Goal: Information Seeking & Learning: Understand process/instructions

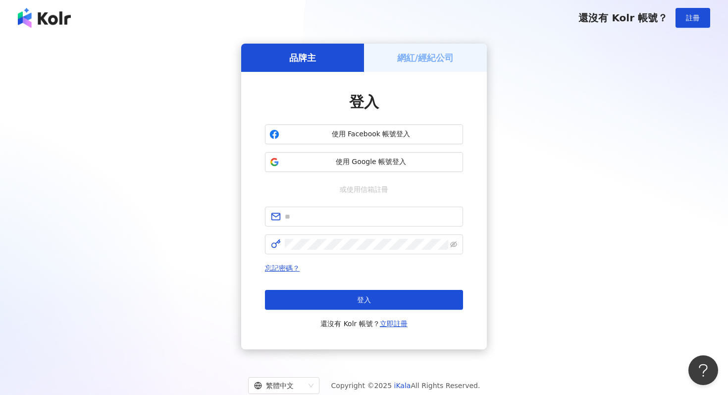
click at [441, 54] on h5 "網紅/經紀公司" at bounding box center [425, 58] width 57 height 12
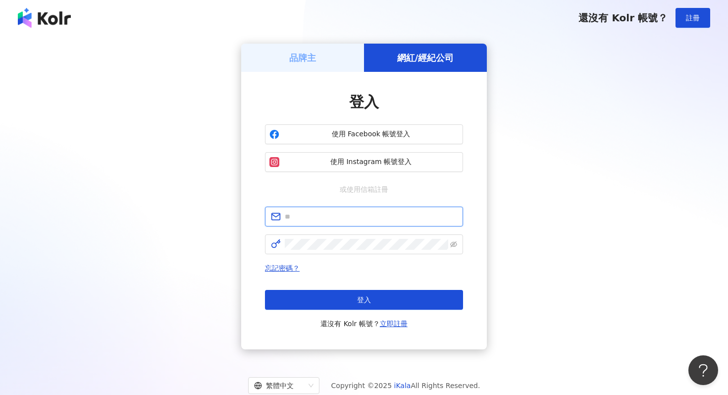
click at [349, 214] on input "text" at bounding box center [371, 216] width 172 height 11
type input "**********"
click button "登入" at bounding box center [364, 300] width 198 height 20
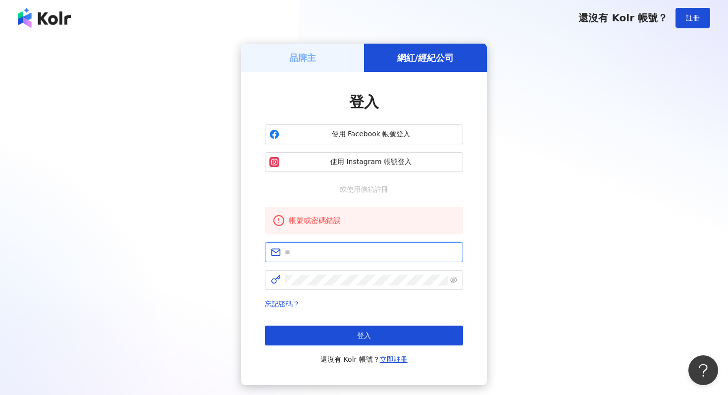
click at [357, 251] on input "text" at bounding box center [371, 252] width 172 height 11
click at [136, 209] on div "品牌主 網紅/經紀公司 登入 使用 Facebook 帳號登入 使用 Instagram 帳號登入 或使用信箱註冊 帳號或密碼錯誤 忘記密碼？ 登入 還沒有 …" at bounding box center [364, 214] width 704 height 341
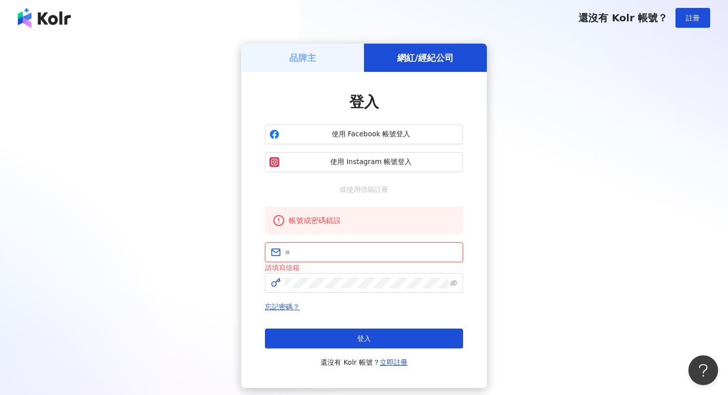
click at [348, 257] on input "text" at bounding box center [371, 252] width 172 height 11
type input "**********"
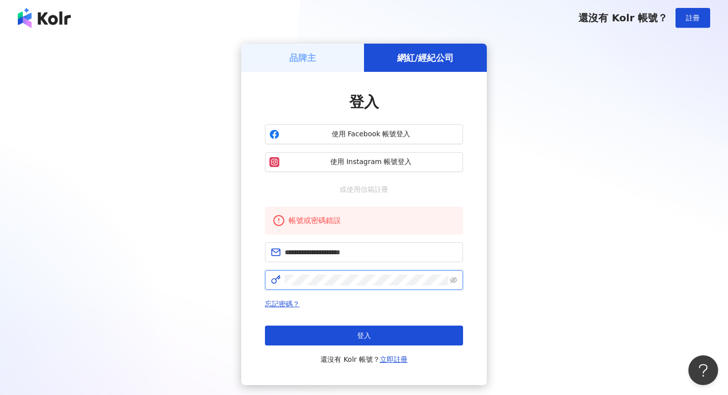
click button "登入" at bounding box center [364, 335] width 198 height 20
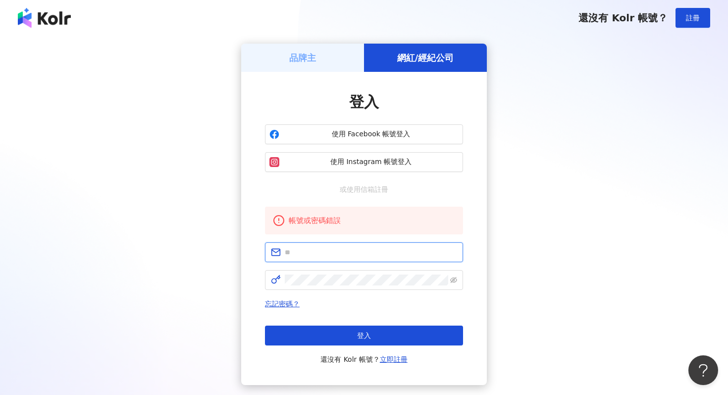
click at [326, 257] on input "text" at bounding box center [371, 252] width 172 height 11
type input "**********"
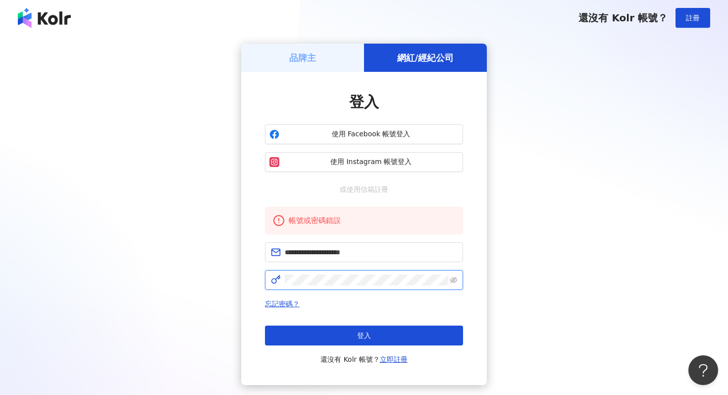
click button "登入" at bounding box center [364, 335] width 198 height 20
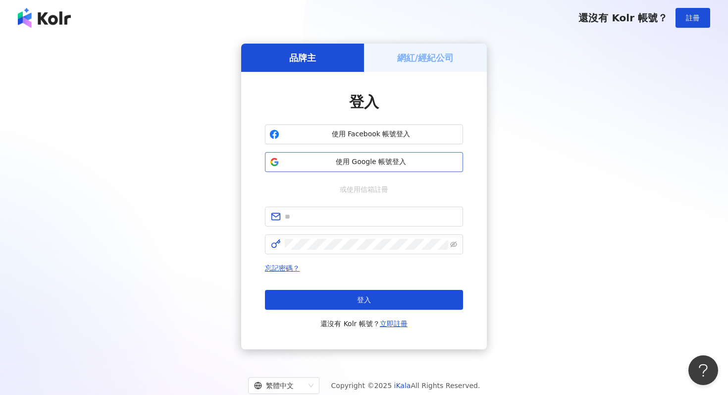
click at [366, 162] on span "使用 Google 帳號登入" at bounding box center [370, 162] width 175 height 10
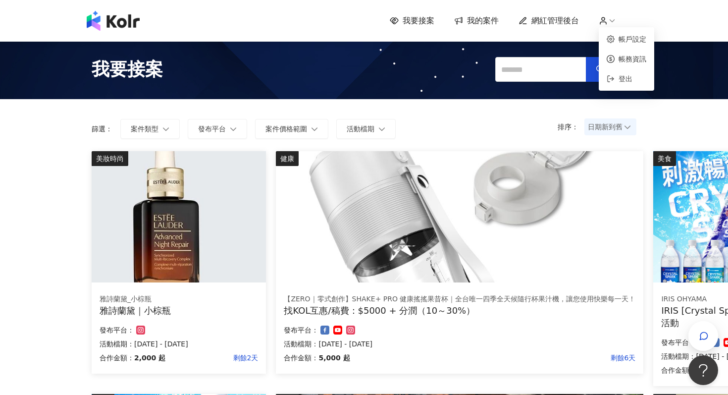
click at [611, 16] on icon at bounding box center [612, 20] width 9 height 9
click at [619, 43] on link "帳戶設定" at bounding box center [633, 39] width 28 height 8
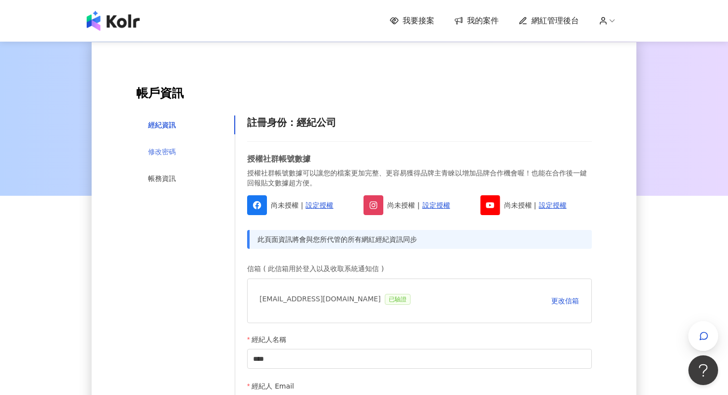
scroll to position [70, 0]
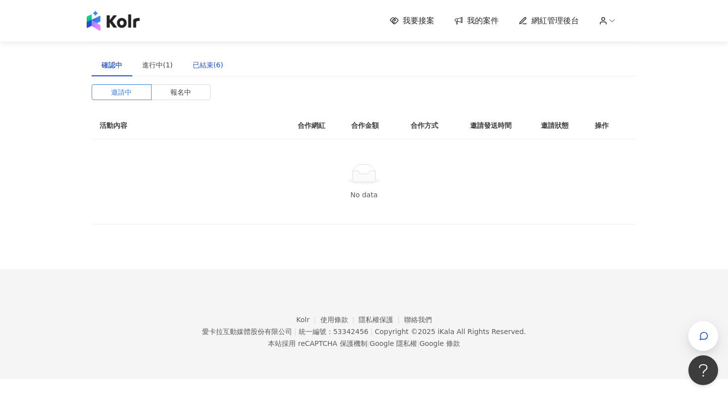
click at [217, 59] on div "已結束(6)" at bounding box center [208, 64] width 31 height 11
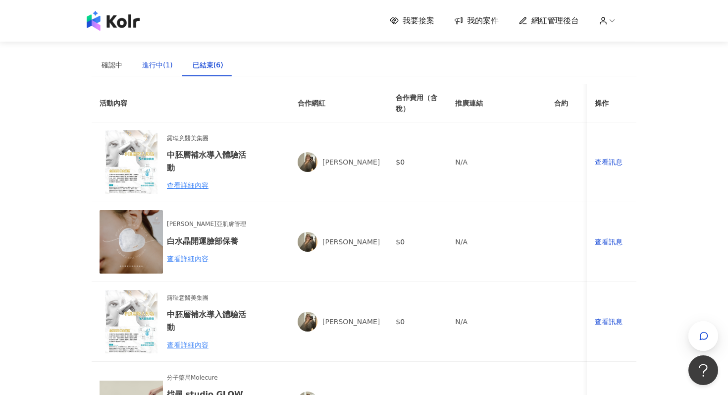
click at [159, 64] on div "進行中(1)" at bounding box center [157, 64] width 31 height 11
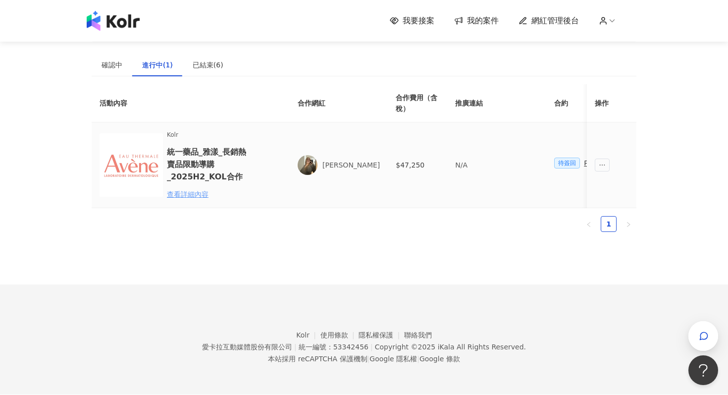
click at [197, 194] on div "查看詳細內容" at bounding box center [210, 194] width 87 height 11
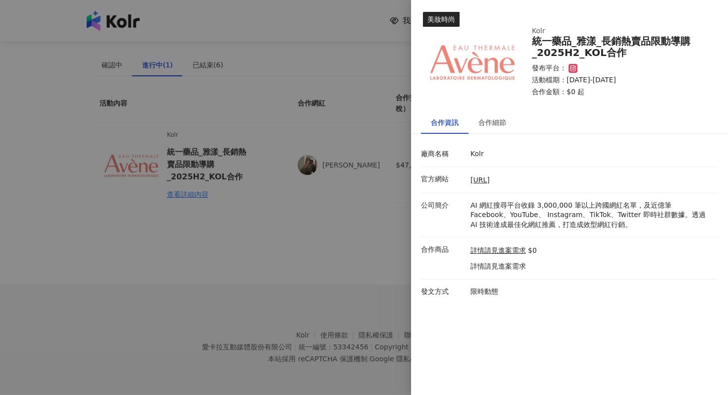
click at [316, 247] on div at bounding box center [364, 197] width 728 height 395
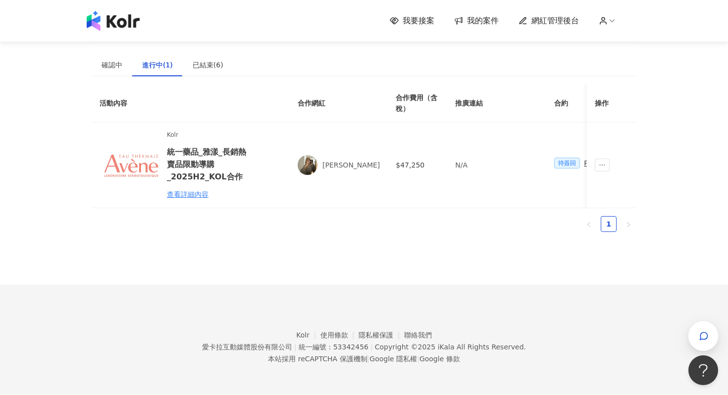
click at [446, 255] on div "建議執行流程 確認中 進行中(1) 已結束(6) 邀請中 報名中 活動內容 合作網紅 合作金額 合作方式 邀請發送時間 邀請狀態 操作 No data 活動內…" at bounding box center [364, 142] width 545 height 284
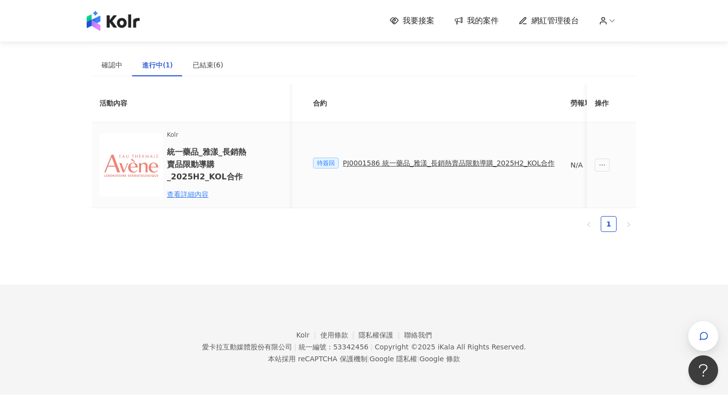
scroll to position [0, 336]
click at [381, 161] on div "PJ0001586 統一藥品_雅漾_長銷熱賣品限動導購_2025H2_KOL合作" at bounding box center [354, 163] width 212 height 11
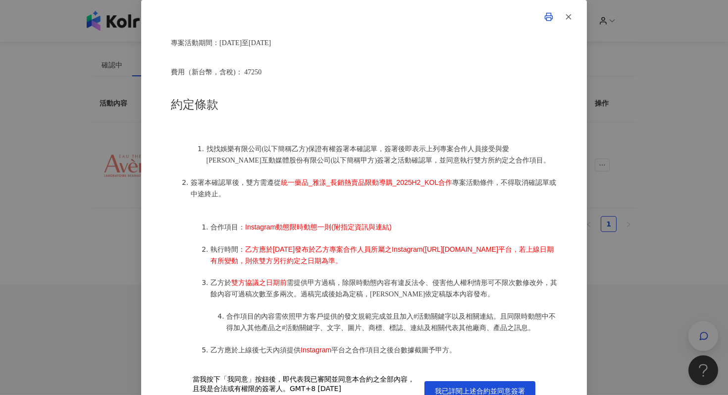
scroll to position [380, 0]
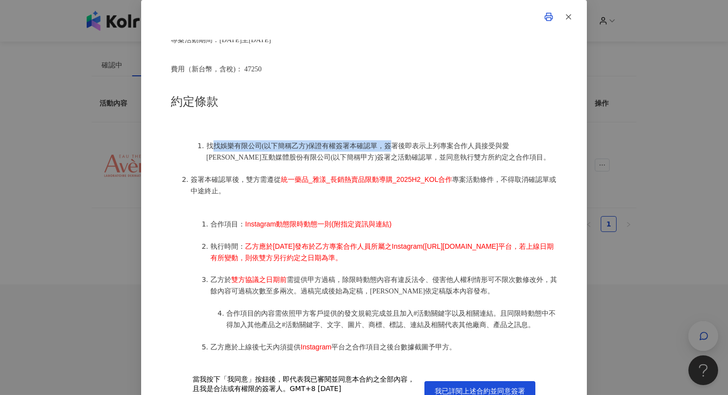
drag, startPoint x: 212, startPoint y: 142, endPoint x: 388, endPoint y: 142, distance: 175.9
click at [388, 143] on span "找找娛樂有限公司(以下簡稱乙方)保證有權簽署本確認單，簽署後即表示上列專案合作人員接受與愛卡拉互動媒體股份有限公司(以下簡稱甲方)簽署之活動確認單，並同意執行…" at bounding box center [379, 151] width 344 height 19
click at [402, 146] on span "找找娛樂有限公司(以下簡稱乙方)保證有權簽署本確認單，簽署後即表示上列專案合作人員接受與愛卡拉互動媒體股份有限公司(以下簡稱甲方)簽署之活動確認單，並同意執行…" at bounding box center [379, 151] width 344 height 19
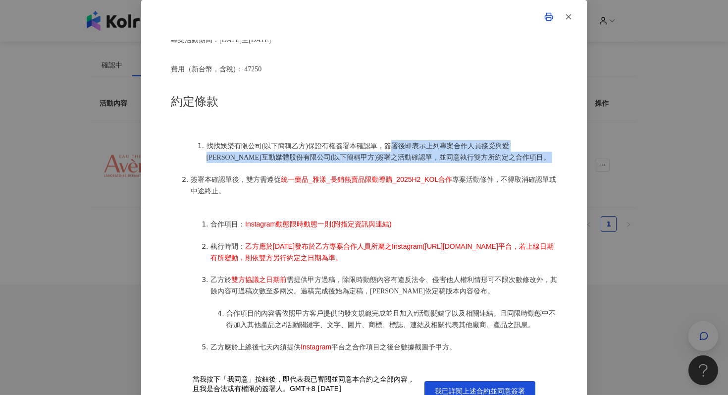
drag, startPoint x: 393, startPoint y: 143, endPoint x: 446, endPoint y: 166, distance: 57.9
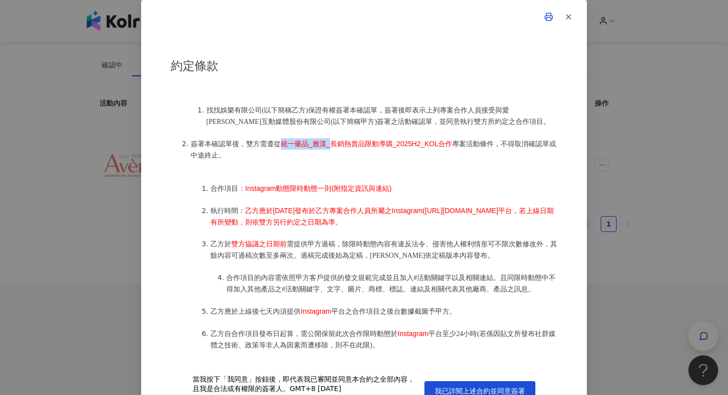
drag, startPoint x: 279, startPoint y: 144, endPoint x: 339, endPoint y: 145, distance: 59.9
click at [339, 144] on li "簽署本確認單後，雙方需遵從 統一藥品_雅漾_長銷熱賣品限動導購_2025H2_KOL合作 專案活動條件，不得取消確認單或中途終止。" at bounding box center [374, 149] width 367 height 23
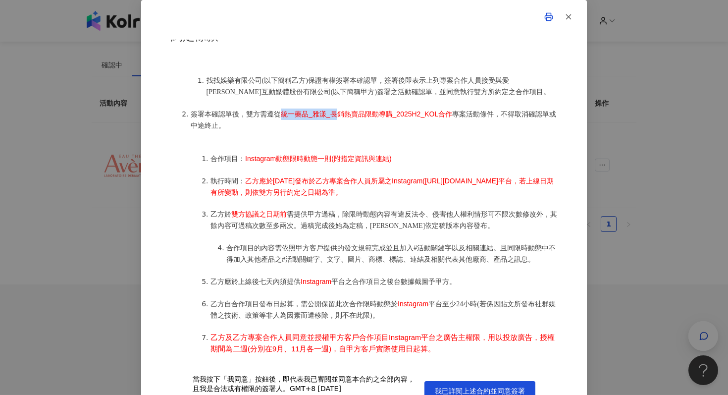
scroll to position [456, 0]
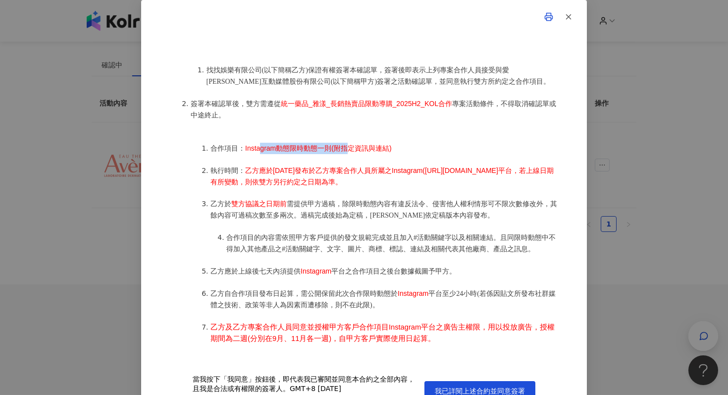
drag, startPoint x: 261, startPoint y: 143, endPoint x: 350, endPoint y: 145, distance: 89.7
click at [351, 145] on span "Instagram動態限時動態一則(附指定資訊與連結)" at bounding box center [318, 148] width 147 height 8
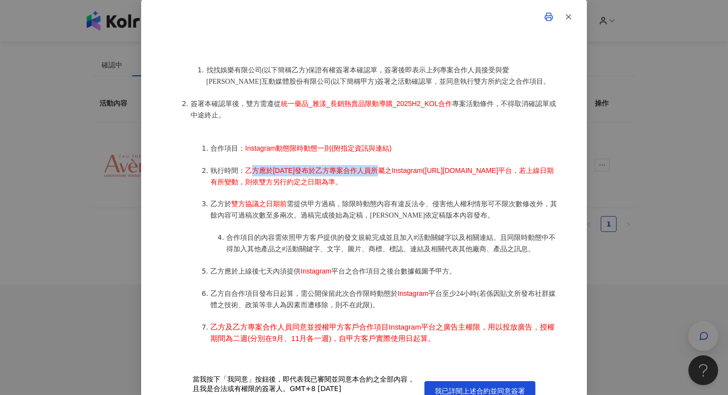
drag, startPoint x: 253, startPoint y: 164, endPoint x: 373, endPoint y: 168, distance: 119.9
click at [376, 169] on span "乙方應於2025年9月1日發布於乙方專案合作人員所屬之Instagram(https://www.instagram.com/dollydollye/)平台，…" at bounding box center [382, 175] width 343 height 19
click at [336, 178] on span "乙方應於2025年9月1日發布於乙方專案合作人員所屬之Instagram(https://www.instagram.com/dollydollye/)平台，…" at bounding box center [382, 175] width 343 height 19
drag, startPoint x: 390, startPoint y: 182, endPoint x: 511, endPoint y: 182, distance: 120.9
click at [511, 182] on li "執行時間： 乙方應於2025年9月1日發布於乙方專案合作人員所屬之Instagram(https://www.instagram.com/dollydolly…" at bounding box center [384, 176] width 347 height 22
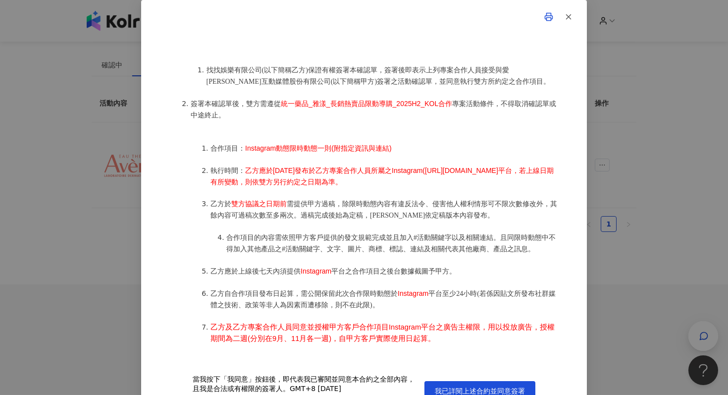
click at [431, 192] on ol "合作項目： Instagram動態限時動態一則(附指定資訊與連結) 執行時間： 乙方應於2025年9月1日發布於乙方專案合作人員所屬之Instagram(ht…" at bounding box center [374, 265] width 367 height 267
drag, startPoint x: 211, startPoint y: 201, endPoint x: 324, endPoint y: 201, distance: 112.9
click at [324, 201] on li "乙方於 雙方協議之日期前 需提供甲方過稿，除限時動態內容有違反法令、侵害他人權利情形可不限次數修改外，其餘內容可過稿次數至多兩次。過稿完成後始為定稿，乙方應依…" at bounding box center [384, 209] width 347 height 23
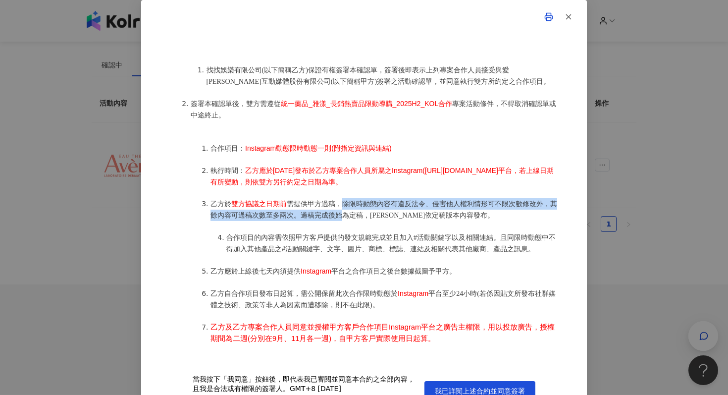
drag, startPoint x: 342, startPoint y: 201, endPoint x: 341, endPoint y: 212, distance: 11.4
click at [342, 213] on span "需提供甲方過稿，除限時動態內容有違反法令、侵害他人權利情形可不限次數修改外，其餘內容可過稿次數至多兩次。過稿完成後始為定稿，乙方應依定稿版本內容發布。" at bounding box center [384, 209] width 347 height 19
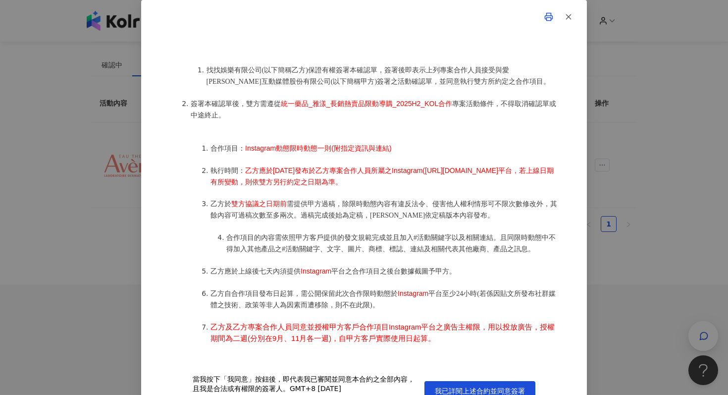
click at [341, 224] on ol "合作項目： Instagram動態限時動態一則(附指定資訊與連結) 執行時間： 乙方應於2025年9月1日發布於乙方專案合作人員所屬之Instagram(ht…" at bounding box center [374, 265] width 367 height 267
drag, startPoint x: 210, startPoint y: 199, endPoint x: 415, endPoint y: 197, distance: 204.6
click at [415, 198] on li "乙方於 雙方協議之日期前 需提供甲方過稿，除限時動態內容有違反法令、侵害他人權利情形可不限次數修改外，其餘內容可過稿次數至多兩次。過稿完成後始為定稿，乙方應依…" at bounding box center [384, 209] width 347 height 23
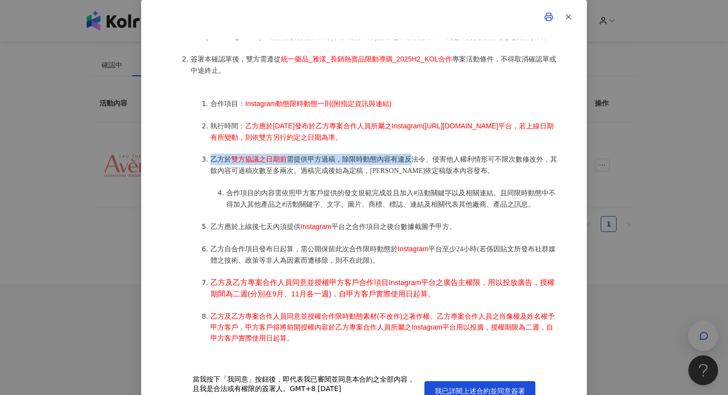
scroll to position [507, 0]
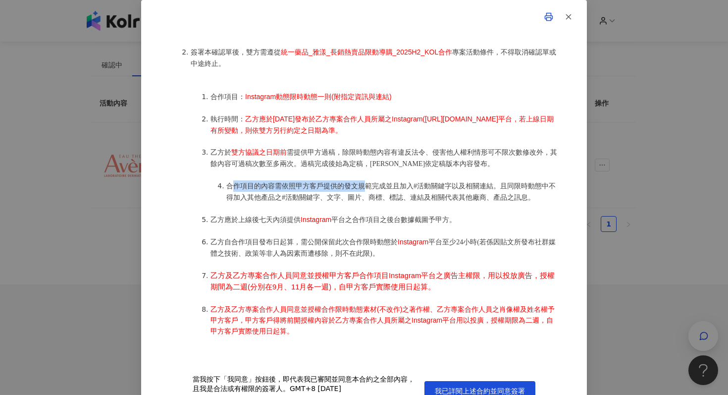
drag, startPoint x: 230, startPoint y: 182, endPoint x: 364, endPoint y: 182, distance: 133.7
click at [364, 182] on span "合作項目的內容需依照甲方客戶提供的發文規範完成並且加入#活動關鍵字以及相關連結。且同限時動態中不得加入其他產品之#活動關鍵字、文字、圖片、商標、標誌、連結及相…" at bounding box center [390, 191] width 329 height 19
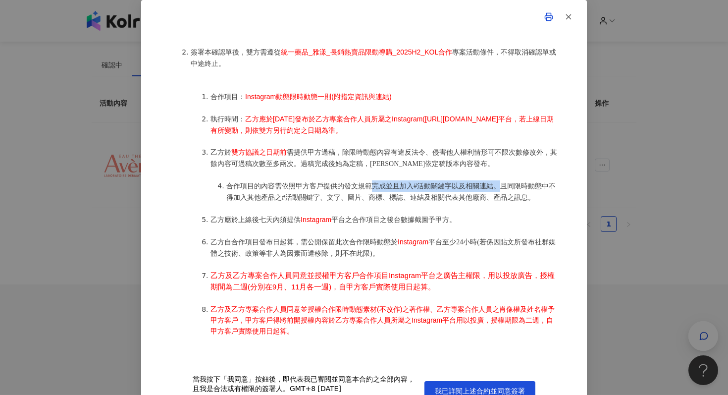
drag, startPoint x: 374, startPoint y: 183, endPoint x: 501, endPoint y: 183, distance: 126.8
click at [501, 183] on span "合作項目的內容需依照甲方客戶提供的發文規範完成並且加入#活動關鍵字以及相關連結。且同限時動態中不得加入其他產品之#活動關鍵字、文字、圖片、商標、標誌、連結及相…" at bounding box center [390, 191] width 329 height 19
click at [533, 182] on span "合作項目的內容需依照甲方客戶提供的發文規範完成並且加入#活動關鍵字以及相關連結。且同限時動態中不得加入其他產品之#活動關鍵字、文字、圖片、商標、標誌、連結及相…" at bounding box center [390, 191] width 329 height 19
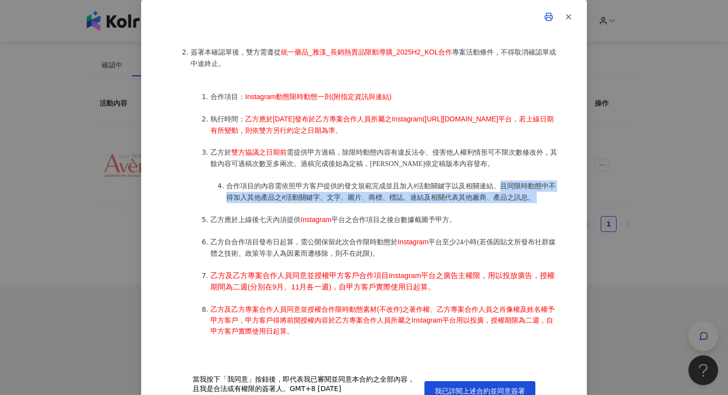
drag, startPoint x: 498, startPoint y: 182, endPoint x: 467, endPoint y: 205, distance: 38.2
click at [467, 205] on ol "合作項目： Instagram動態限時動態一則(附指定資訊與連結) 執行時間： 乙方應於2025年9月1日發布於乙方專案合作人員所屬之Instagram(ht…" at bounding box center [374, 213] width 367 height 267
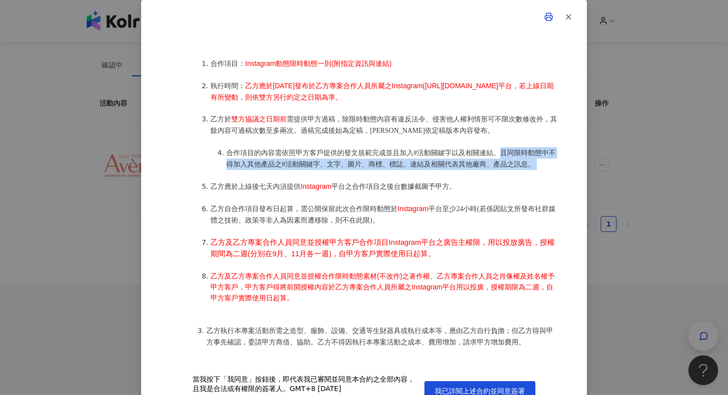
scroll to position [541, 0]
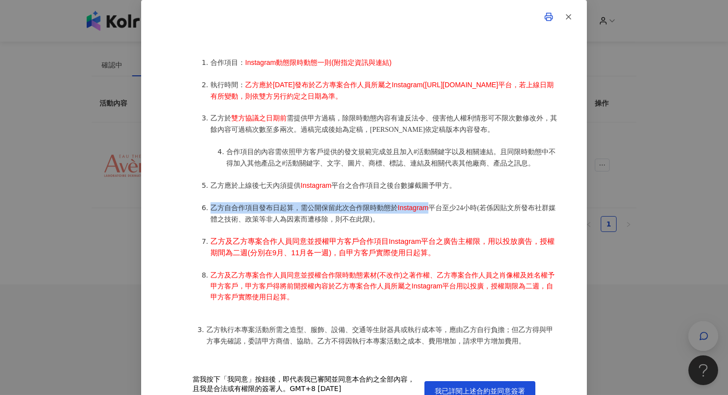
drag, startPoint x: 209, startPoint y: 204, endPoint x: 427, endPoint y: 208, distance: 217.5
click at [427, 208] on li "乙方自合作項目發布日起算，需公開保留此次合作限時動態於 Instagram 平台至少24小時(若係因貼文所發布社群媒體之技術、政策等非人為因素而遭移除，則不在…" at bounding box center [384, 213] width 347 height 23
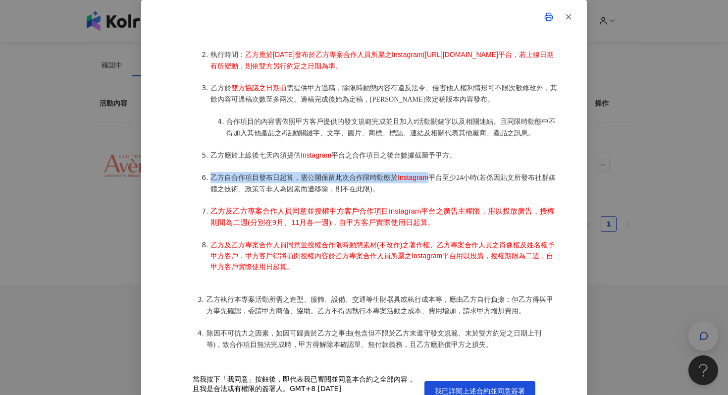
scroll to position [576, 0]
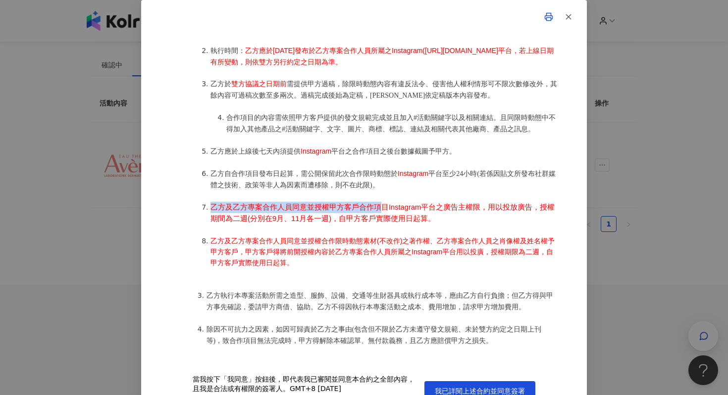
drag, startPoint x: 211, startPoint y: 203, endPoint x: 376, endPoint y: 202, distance: 165.5
click at [376, 203] on span "乙方及乙方專案合作人員同意並授權甲方客戶合作項目Instagram平台之廣告主權限，用以投放廣告，授權期間為二週(分別在9月、11月各一週)，自甲方客戶實際使…" at bounding box center [383, 212] width 344 height 19
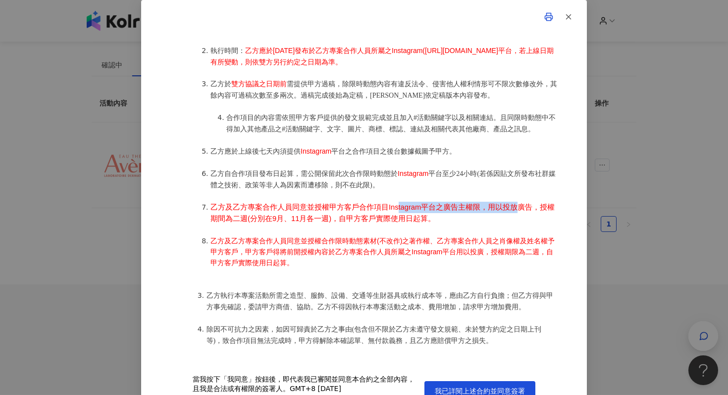
drag, startPoint x: 394, startPoint y: 202, endPoint x: 513, endPoint y: 199, distance: 119.4
click at [513, 203] on span "乙方及乙方專案合作人員同意並授權甲方客戶合作項目Instagram平台之廣告主權限，用以投放廣告，授權期間為二週(分別在9月、11月各一週)，自甲方客戶實際使…" at bounding box center [383, 212] width 344 height 19
click at [487, 184] on li "乙方自合作項目發布日起算，需公開保留此次合作限時動態於 Instagram 平台至少24小時(若係因貼文所發布社群媒體之技術、政策等非人為因素而遭移除，則不在…" at bounding box center [384, 179] width 347 height 23
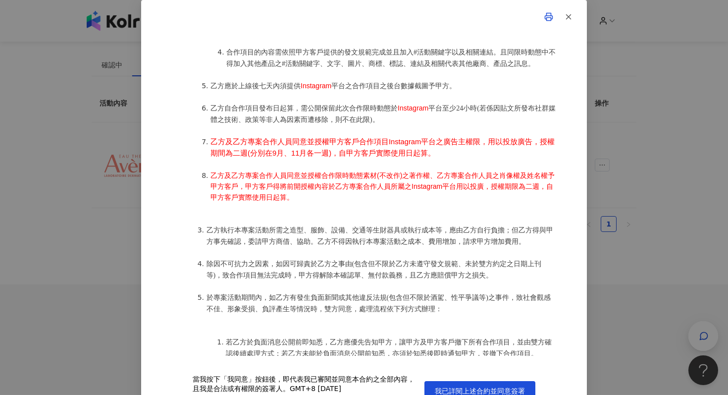
scroll to position [641, 0]
drag, startPoint x: 211, startPoint y: 168, endPoint x: 350, endPoint y: 171, distance: 138.7
click at [350, 172] on span "乙方及乙方專案合作人員同意並授權合作限時動態素材(不改作)之著作權、乙方專案合作人員之肖像權及姓名權予甲方客戶，甲方客戶得將前開授權內容於乙方專案合作人員所屬…" at bounding box center [383, 186] width 344 height 30
drag, startPoint x: 374, startPoint y: 169, endPoint x: 457, endPoint y: 168, distance: 83.7
click at [457, 171] on span "乙方及乙方專案合作人員同意並授權合作限時動態素材(不改作)之著作權、乙方專案合作人員之肖像權及姓名權予甲方客戶，甲方客戶得將前開授權內容於乙方專案合作人員所屬…" at bounding box center [383, 186] width 344 height 30
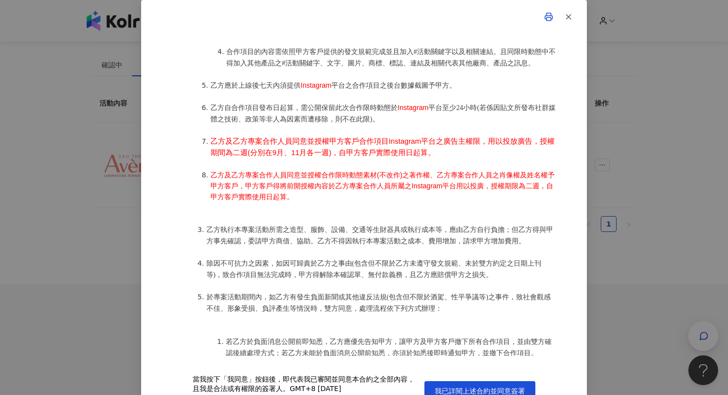
click at [491, 177] on li "乙方及乙方專案合作人員同意並授權合作限時動態素材(不改作)之著作權、乙方專案合作人員之肖像權及姓名權予甲方客戶，甲方客戶得將前開授權內容於乙方專案合作人員所屬…" at bounding box center [384, 185] width 347 height 33
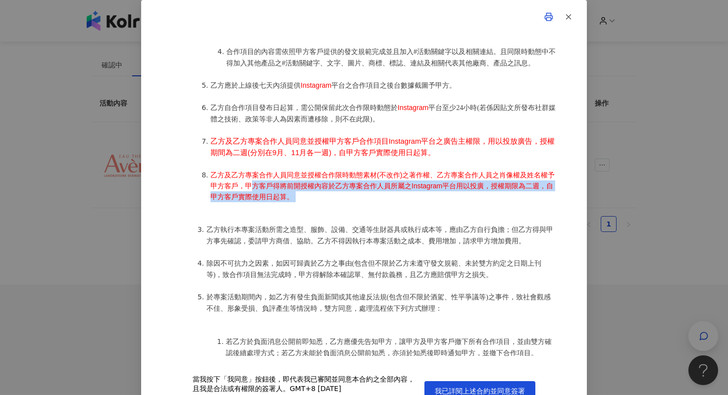
drag, startPoint x: 251, startPoint y: 186, endPoint x: 438, endPoint y: 188, distance: 187.8
click at [438, 189] on li "乙方及乙方專案合作人員同意並授權合作限時動態素材(不改作)之著作權、乙方專案合作人員之肖像權及姓名權予甲方客戶，甲方客戶得將前開授權內容於乙方專案合作人員所屬…" at bounding box center [384, 185] width 347 height 33
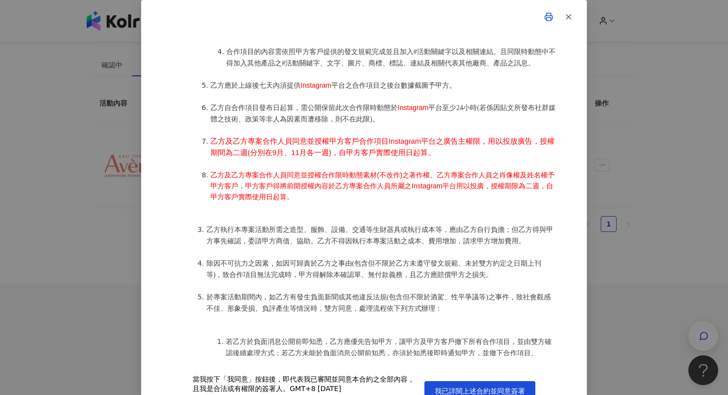
click at [375, 208] on ol "合作項目： Instagram動態限時動態一則(附指定資訊與連結) 執行時間： 乙方應於2025年9月1日發布於乙方專案合作人員所屬之Instagram(ht…" at bounding box center [374, 79] width 367 height 267
click at [219, 173] on span "乙方及乙方專案合作人員同意並授權合作限時動態素材(不改作)之著作權、乙方專案合作人員之肖像權及姓名權予甲方客戶，甲方客戶得將前開授權內容於乙方專案合作人員所屬…" at bounding box center [383, 186] width 344 height 30
drag, startPoint x: 305, startPoint y: 171, endPoint x: 370, endPoint y: 170, distance: 65.4
click at [371, 171] on span "乙方及乙方專案合作人員同意並授權合作限時動態素材(不改作)之著作權、乙方專案合作人員之肖像權及姓名權予甲方客戶，甲方客戶得將前開授權內容於乙方專案合作人員所屬…" at bounding box center [383, 186] width 344 height 30
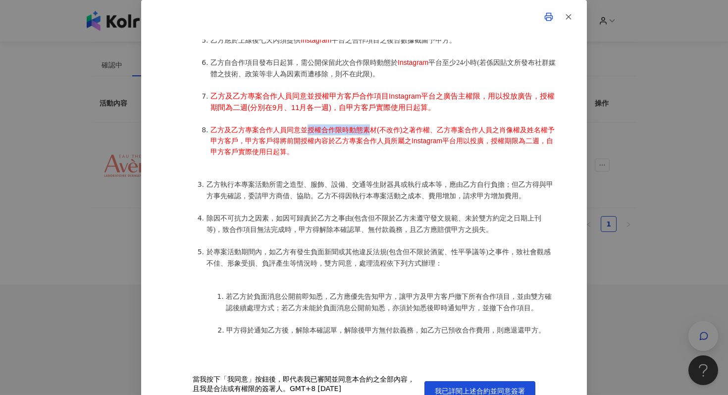
scroll to position [688, 0]
click at [432, 127] on span "乙方及乙方專案合作人員同意並授權合作限時動態素材(不改作)之著作權、乙方專案合作人員之肖像權及姓名權予甲方客戶，甲方客戶得將前開授權內容於乙方專案合作人員所屬…" at bounding box center [383, 140] width 344 height 30
click at [411, 125] on span "乙方及乙方專案合作人員同意並授權合作限時動態素材(不改作)之著作權、乙方專案合作人員之肖像權及姓名權予甲方客戶，甲方客戶得將前開授權內容於乙方專案合作人員所屬…" at bounding box center [383, 140] width 344 height 30
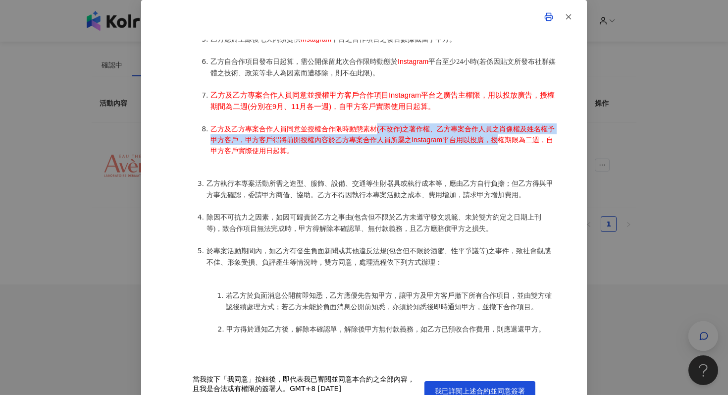
drag, startPoint x: 376, startPoint y: 126, endPoint x: 493, endPoint y: 136, distance: 117.3
click at [494, 136] on span "乙方及乙方專案合作人員同意並授權合作限時動態素材(不改作)之著作權、乙方專案合作人員之肖像權及姓名權予甲方客戶，甲方客戶得將前開授權內容於乙方專案合作人員所屬…" at bounding box center [383, 140] width 344 height 30
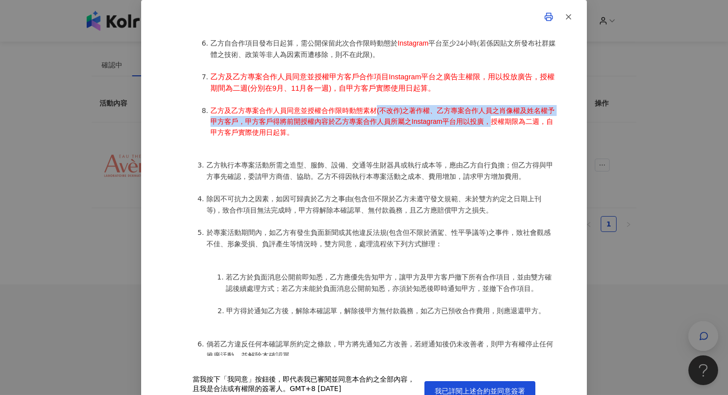
scroll to position [708, 0]
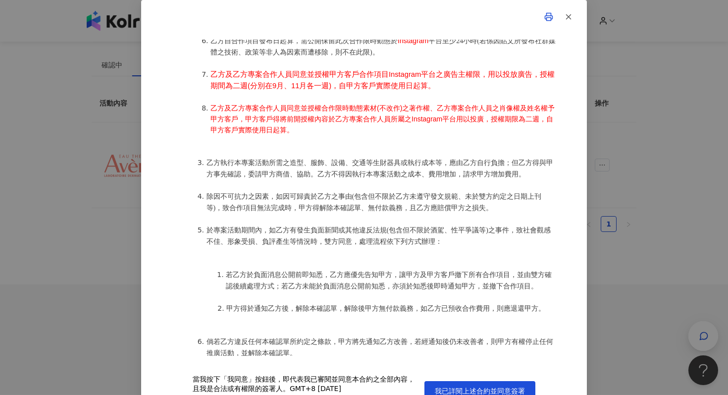
click at [429, 136] on ol "合作項目： Instagram動態限時動態一則(附指定資訊與連結) 執行時間： 乙方應於2025年9月1日發布於乙方專案合作人員所屬之Instagram(ht…" at bounding box center [374, 12] width 367 height 267
click at [284, 103] on li "乙方及乙方專案合作人員同意並授權合作限時動態素材(不改作)之著作權、乙方專案合作人員之肖像權及姓名權予甲方客戶，甲方客戶得將前開授權內容於乙方專案合作人員所屬…" at bounding box center [384, 119] width 347 height 33
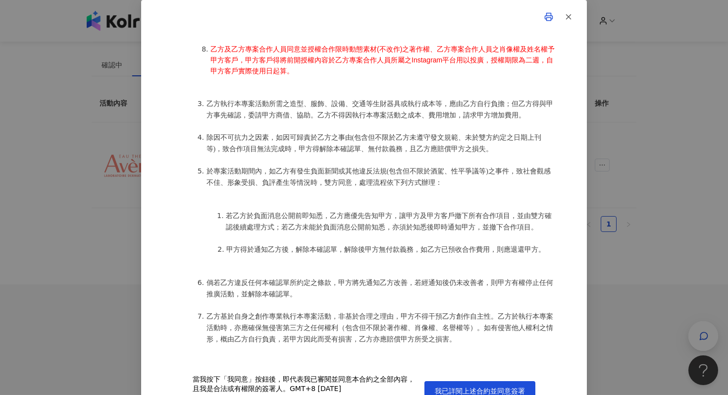
scroll to position [768, 0]
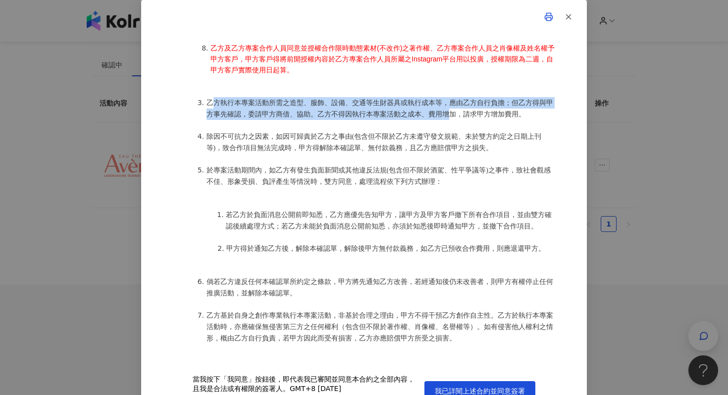
drag, startPoint x: 211, startPoint y: 105, endPoint x: 447, endPoint y: 113, distance: 236.9
click at [447, 113] on span "乙方執行本專案活動所需之造型、服飾、設備、交通等生財器具或執行成本等，應由乙方自行負擔；但乙方得與甲方事先確認，委請甲方商借、協助。乙方不得因執行本專案活動之…" at bounding box center [380, 108] width 347 height 19
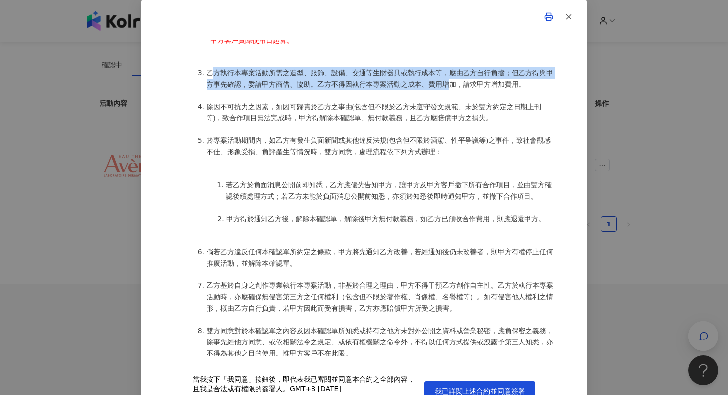
scroll to position [801, 0]
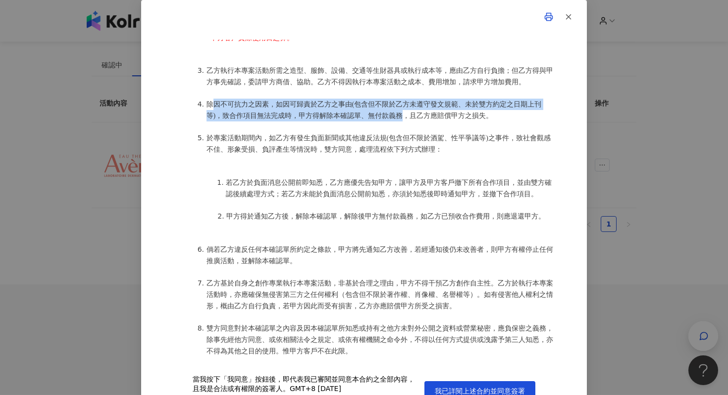
drag, startPoint x: 211, startPoint y: 101, endPoint x: 405, endPoint y: 108, distance: 193.8
click at [405, 108] on span "除因不可抗力之因素，如因可歸責於乙方之事由(包含但不限於乙方未遵守發文規範、未於雙方約定之日期上刊等)，致合作項目無法完成時，甲方得解除本確認單、無付款義務，…" at bounding box center [374, 110] width 335 height 19
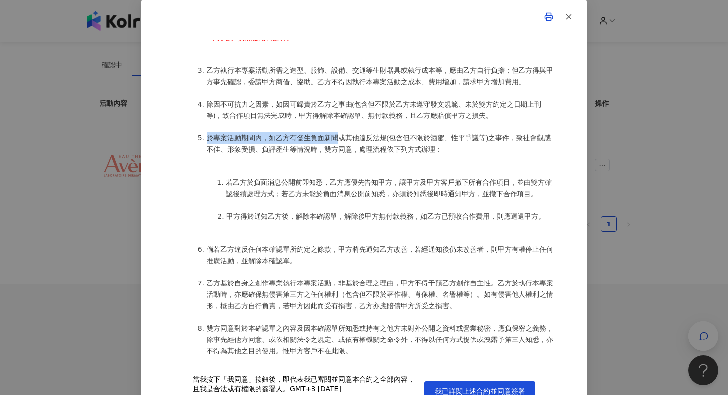
drag, startPoint x: 208, startPoint y: 137, endPoint x: 338, endPoint y: 135, distance: 130.3
click at [338, 135] on span "於專案活動期間內，如乙方有發生負面新聞或其他違反法規(包含但不限於酒駕、性平爭議等)之事件，致社會觀感不佳、形象受損、負評產生等情況時，雙方同意，處理流程依下…" at bounding box center [379, 143] width 344 height 19
click at [362, 135] on span "於專案活動期間內，如乙方有發生負面新聞或其他違反法規(包含但不限於酒駕、性平爭議等)之事件，致社會觀感不佳、形象受損、負評產生等情況時，雙方同意，處理流程依下…" at bounding box center [379, 143] width 344 height 19
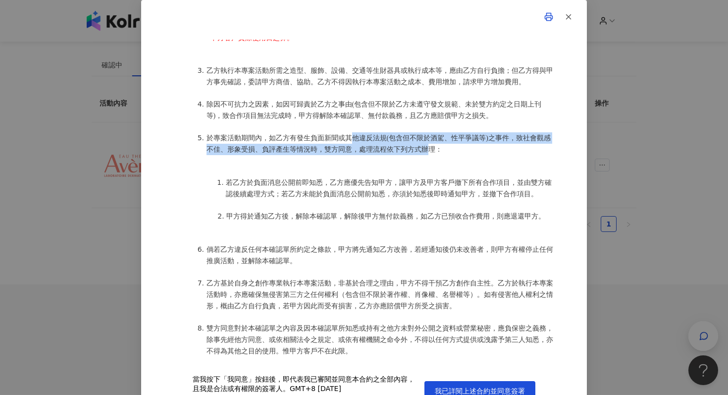
drag, startPoint x: 350, startPoint y: 136, endPoint x: 425, endPoint y: 141, distance: 74.4
click at [425, 141] on span "於專案活動期間內，如乙方有發生負面新聞或其他違反法規(包含但不限於酒駕、性平爭議等)之事件，致社會觀感不佳、形象受損、負評產生等情況時，雙方同意，處理流程依下…" at bounding box center [379, 143] width 344 height 19
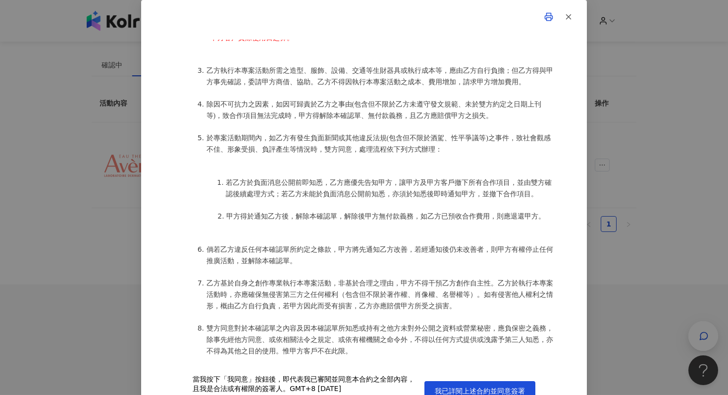
click at [441, 143] on span "於專案活動期間內，如乙方有發生負面新聞或其他違反法規(包含但不限於酒駕、性平爭議等)之事件，致社會觀感不佳、形象受損、負評產生等情況時，雙方同意，處理流程依下…" at bounding box center [379, 143] width 344 height 19
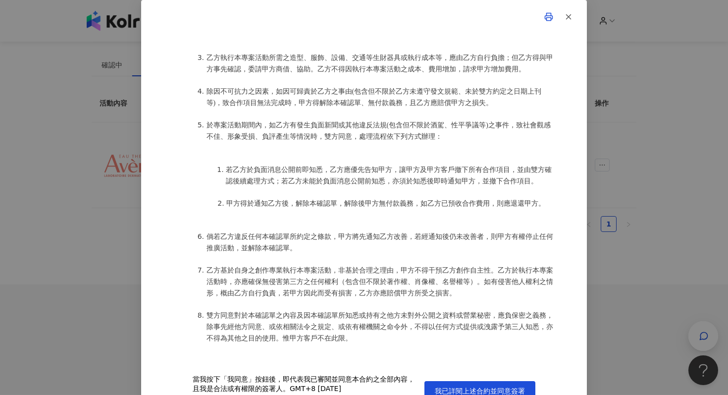
scroll to position [814, 0]
drag, startPoint x: 208, startPoint y: 132, endPoint x: 392, endPoint y: 125, distance: 184.4
click at [392, 125] on span "於專案活動期間內，如乙方有發生負面新聞或其他違反法規(包含但不限於酒駕、性平爭議等)之事件，致社會觀感不佳、形象受損、負評產生等情況時，雙方同意，處理流程依下…" at bounding box center [379, 129] width 344 height 19
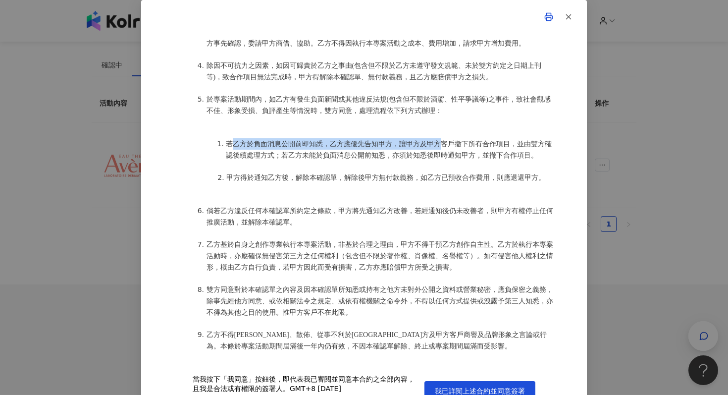
drag, startPoint x: 231, startPoint y: 140, endPoint x: 441, endPoint y: 140, distance: 210.0
click at [441, 140] on span "若乙方於負面消息公開前即知悉，乙方應優先告知甲方，讓甲方及甲方客戶撤下所有合作項目，並由雙方確認後續處理方式；若乙方未能於負面消息公開前知悉，亦須於知悉後即時…" at bounding box center [389, 149] width 326 height 19
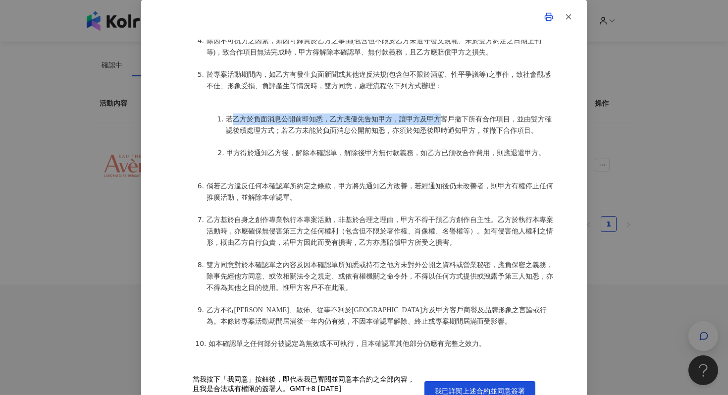
scroll to position [864, 0]
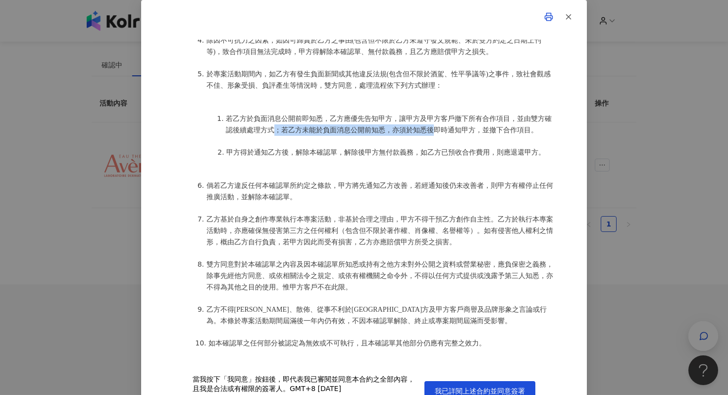
drag, startPoint x: 272, startPoint y: 127, endPoint x: 436, endPoint y: 130, distance: 164.0
click at [437, 130] on li "若乙方於負面消息公開前即知悉，乙方應優先告知甲方，讓甲方及甲方客戶撤下所有合作項目，並由雙方確認後續處理方式；若乙方未能於負面消息公開前知悉，亦須於知悉後即時…" at bounding box center [391, 124] width 331 height 23
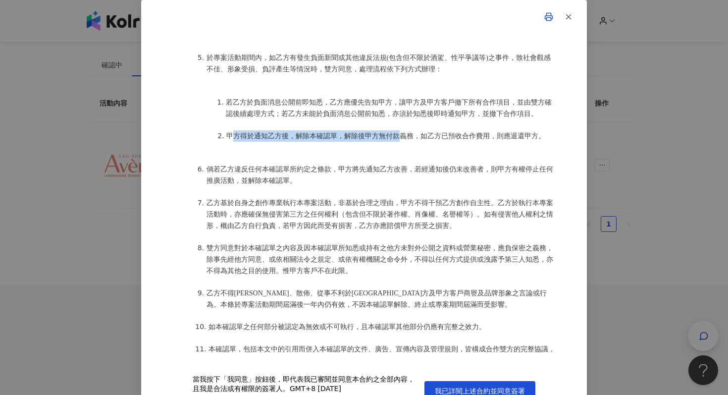
drag, startPoint x: 233, startPoint y: 131, endPoint x: 399, endPoint y: 125, distance: 166.1
click at [400, 130] on li "甲方得於通知乙方後，解除本確認單，解除後甲方無付款義務，如乙方已預收合作費用，則應退還甲方。" at bounding box center [391, 135] width 331 height 11
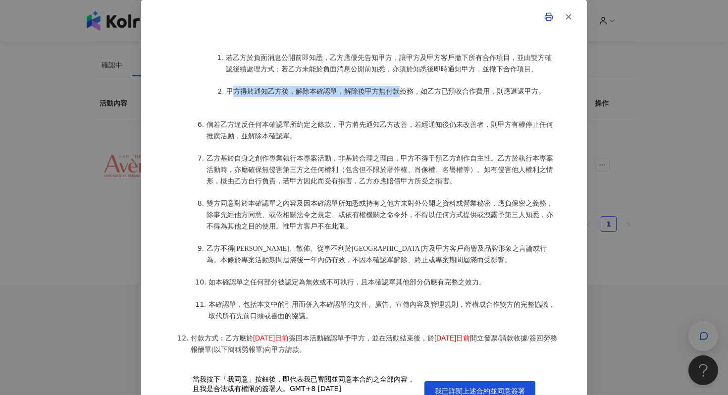
scroll to position [929, 0]
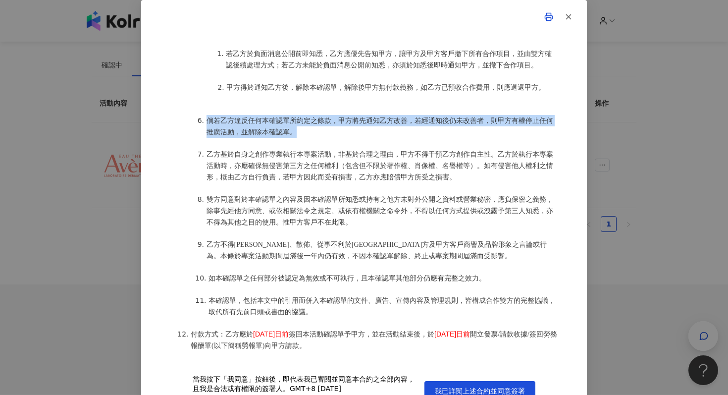
drag, startPoint x: 206, startPoint y: 116, endPoint x: 369, endPoint y: 122, distance: 162.6
click at [369, 123] on li "倘若乙方違反任何本確認單所約定之條款，甲方將先通知乙方改善，若經通知後仍未改善者，則甲方有權停止任何推廣活動，並解除本確認單。" at bounding box center [382, 126] width 351 height 23
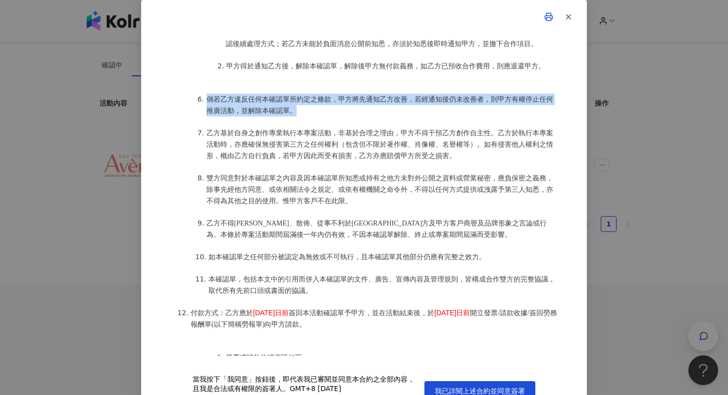
scroll to position [954, 0]
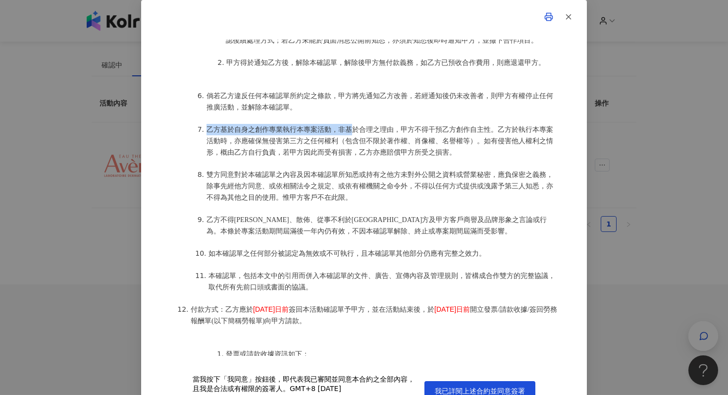
drag, startPoint x: 209, startPoint y: 121, endPoint x: 349, endPoint y: 127, distance: 140.3
click at [349, 127] on span "乙方基於自身之創作專業執行本專案活動，非基於合理之理由，甲方不得干預乙方創作自主性。乙方於執行本專案活動時，亦應確保無侵害第三方之任何權利（包含但不限於著作權…" at bounding box center [380, 141] width 347 height 30
click at [379, 132] on span "乙方基於自身之創作專業執行本專案活動，非基於合理之理由，甲方不得干預乙方創作自主性。乙方於執行本專案活動時，亦應確保無侵害第三方之任何權利（包含但不限於著作權…" at bounding box center [380, 141] width 347 height 30
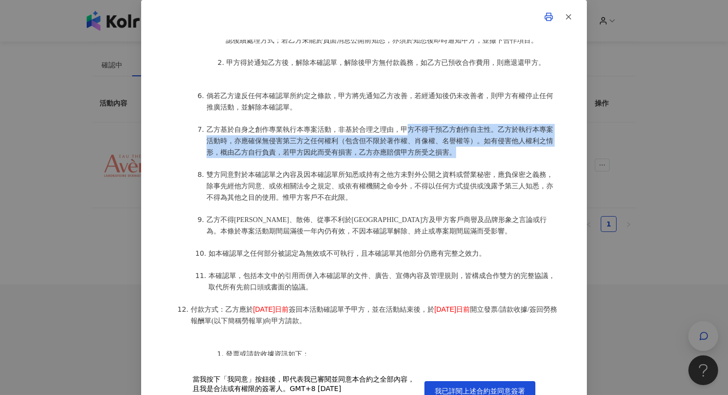
drag, startPoint x: 410, startPoint y: 126, endPoint x: 484, endPoint y: 142, distance: 76.1
click at [484, 142] on li "乙方基於自身之創作專業執行本專案活動，非基於合理之理由，甲方不得干預乙方創作自主性。乙方於執行本專案活動時，亦應確保無侵害第三方之任何權利（包含但不限於著作權…" at bounding box center [382, 141] width 351 height 34
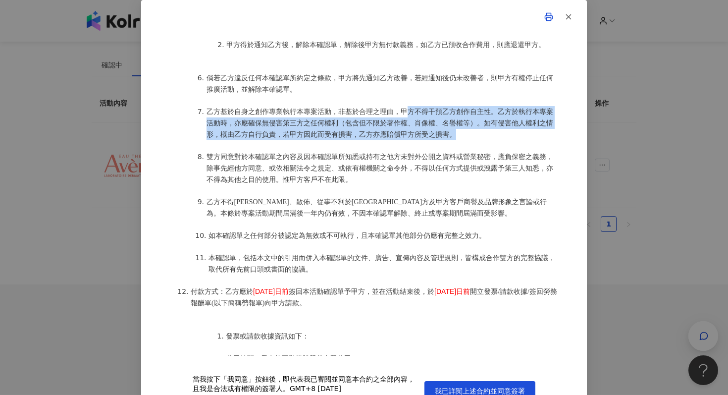
scroll to position [979, 0]
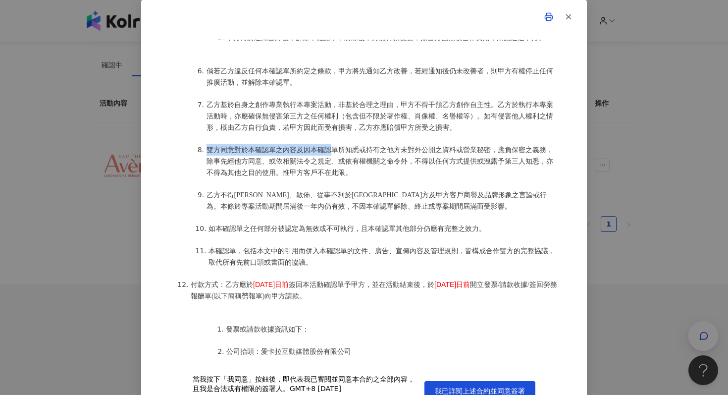
drag, startPoint x: 208, startPoint y: 143, endPoint x: 333, endPoint y: 143, distance: 125.3
click at [333, 146] on span "雙方同意對於本確認單之內容及因本確認單所知悉或持有之他方未對外公開之資料或營業秘密，應負保密之義務，除事先經他方同意、或依相關法令之規定、或依有權機關之命令外…" at bounding box center [380, 161] width 347 height 30
click at [322, 146] on span "雙方同意對於本確認單之內容及因本確認單所知悉或持有之他方未對外公開之資料或營業秘密，應負保密之義務，除事先經他方同意、或依相關法令之規定、或依有權機關之命令外…" at bounding box center [380, 161] width 347 height 30
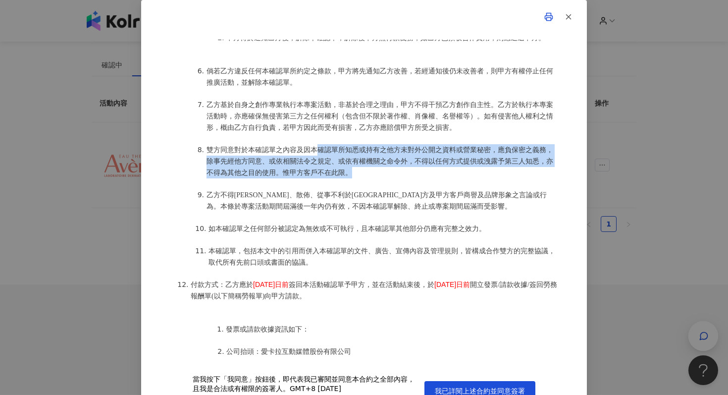
drag, startPoint x: 318, startPoint y: 142, endPoint x: 372, endPoint y: 168, distance: 59.8
click at [372, 168] on li "雙方同意對於本確認單之內容及因本確認單所知悉或持有之他方未對外公開之資料或營業秘密，應負保密之義務，除事先經他方同意、或依相關法令之規定、或依有權機關之命令外…" at bounding box center [382, 161] width 351 height 34
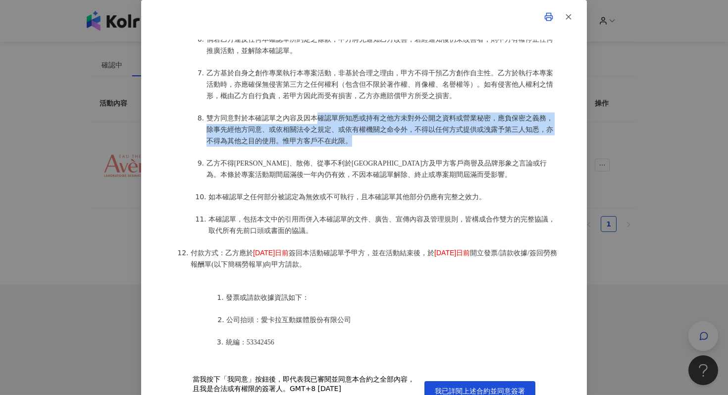
scroll to position [1015, 0]
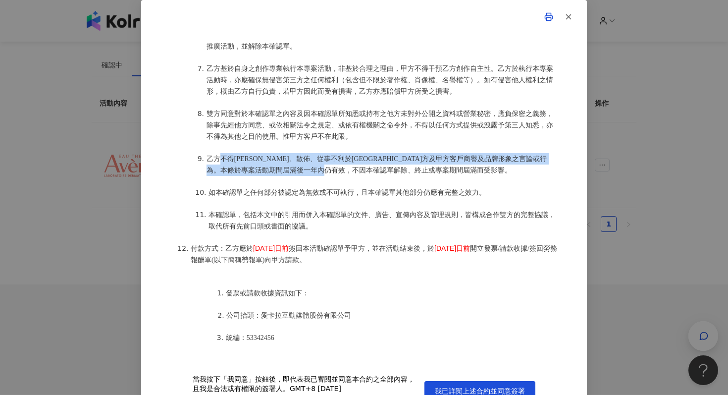
drag, startPoint x: 217, startPoint y: 153, endPoint x: 424, endPoint y: 160, distance: 207.2
click at [424, 160] on li "乙方不得陳述、散佈、從事不利於甲方及甲方客戶商譽及品牌形象之言論或行為。本條於專案活動期間屆滿後一年內仍有效，不因本確認單解除、終止或專案期間屆滿而受影響。" at bounding box center [382, 164] width 351 height 23
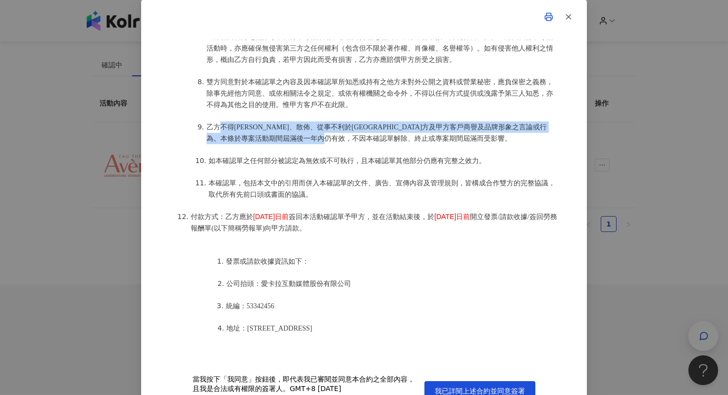
scroll to position [1048, 0]
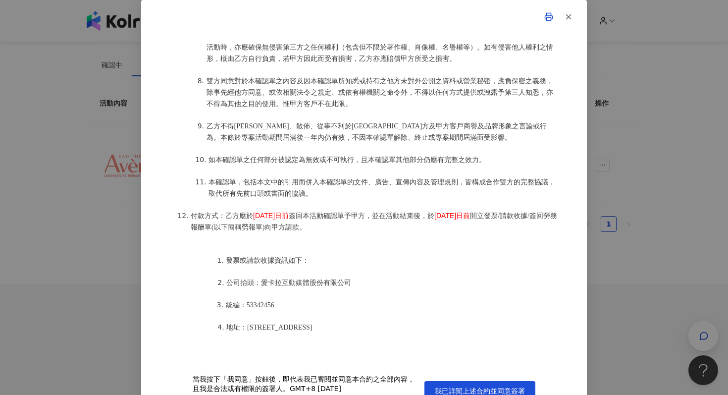
drag, startPoint x: 214, startPoint y: 155, endPoint x: 446, endPoint y: 154, distance: 231.3
click at [446, 156] on span "如本確認單之任何部分被認定為無效或不可執行，且本確認單其他部分仍應有完整之效力。" at bounding box center [347, 159] width 277 height 7
click at [227, 178] on span "本確認單，包括本文中的引用而併入本確認單的文件、廣告、宣傳內容及管理規則，皆構成合作雙方的完整協議，取代所有先前口頭或書面的協議。" at bounding box center [382, 187] width 347 height 19
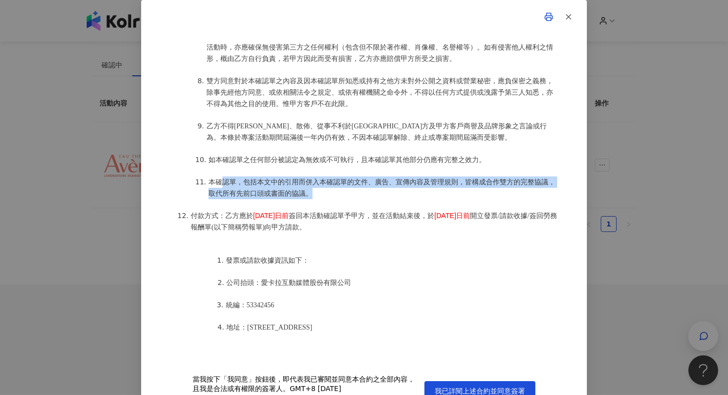
drag, startPoint x: 224, startPoint y: 174, endPoint x: 449, endPoint y: 188, distance: 224.8
click at [449, 188] on li "本確認單，包括本文中的引用而併入本確認單的文件、廣告、宣傳內容及管理規則，皆構成合作雙方的完整協議，取代所有先前口頭或書面的協議。" at bounding box center [383, 187] width 349 height 23
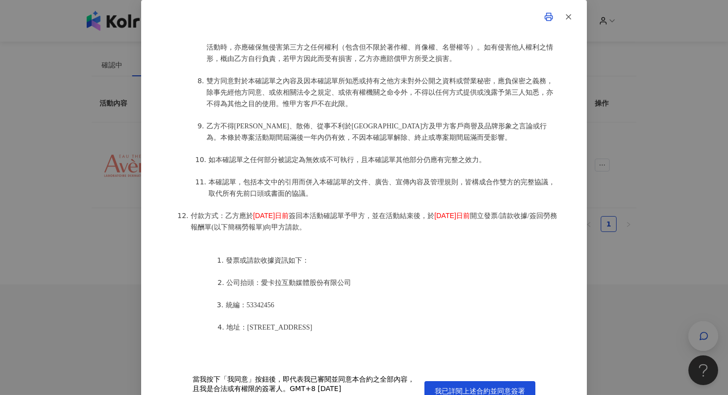
click at [318, 212] on span "簽回本活動確認單予甲方，並在活動結束後，於" at bounding box center [362, 215] width 146 height 7
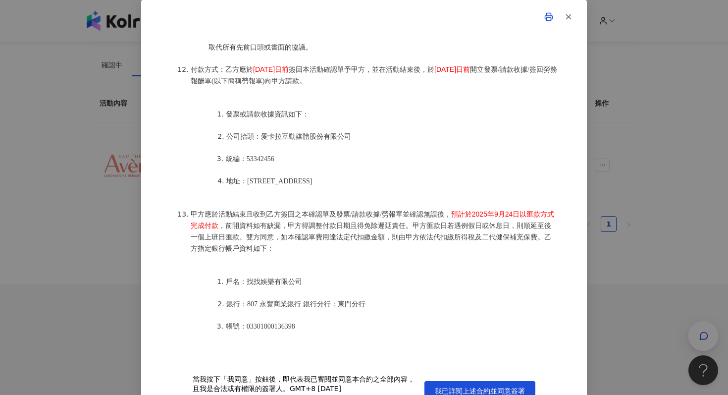
scroll to position [1229, 0]
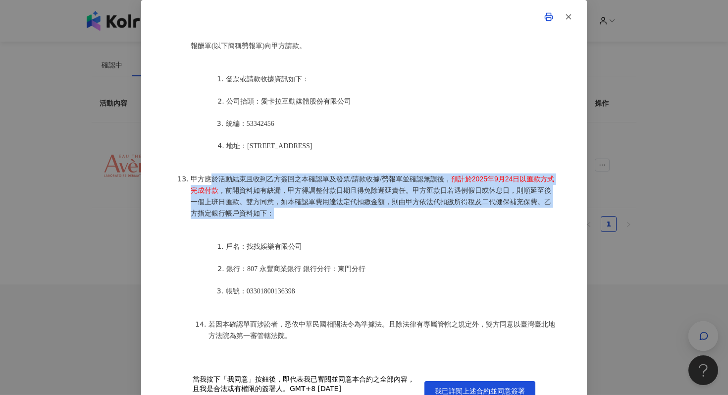
drag, startPoint x: 213, startPoint y: 173, endPoint x: 520, endPoint y: 201, distance: 308.4
click at [520, 201] on li "甲方應於活動結束且收到乙方簽回之本確認單及發票/請款收據/勞報單並確認無誤後， 預計於2025年9月24日以匯款方式完成付款 ，前開資料如有缺漏，甲方得調整付…" at bounding box center [374, 196] width 367 height 46
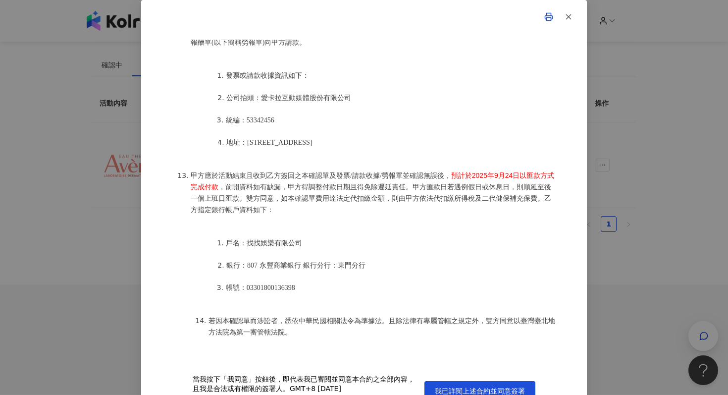
click at [441, 183] on li "甲方應於活動結束且收到乙方簽回之本確認單及發票/請款收據/勞報單並確認無誤後， 預計於2025年9月24日以匯款方式完成付款 ，前開資料如有缺漏，甲方得調整付…" at bounding box center [374, 193] width 367 height 46
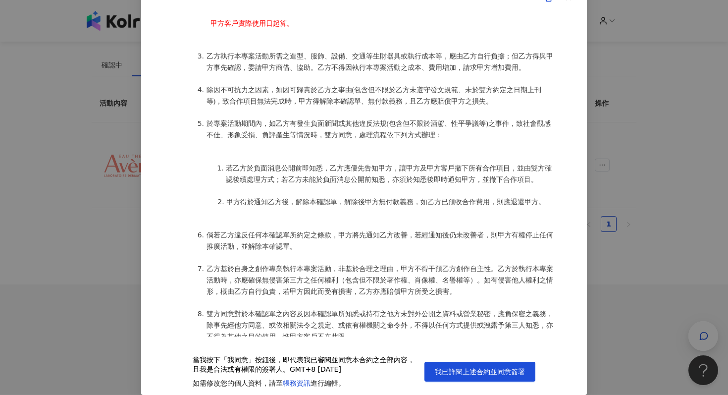
scroll to position [777, 0]
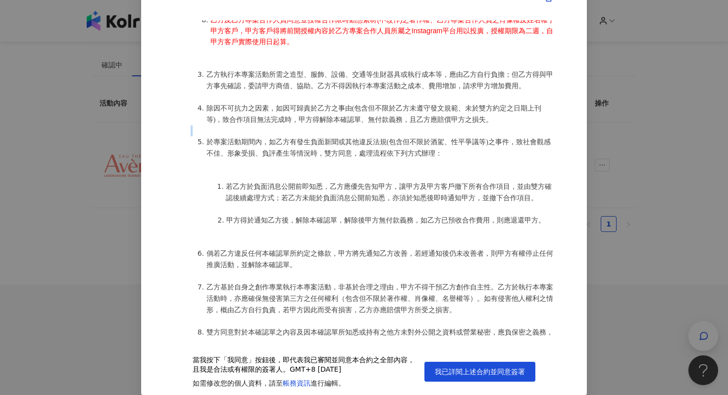
drag, startPoint x: 209, startPoint y: 139, endPoint x: 423, endPoint y: 130, distance: 214.2
click at [423, 131] on ol "找找娛樂有限公司(以下簡稱乙方)保證有權簽署本確認單，簽署後即表示上列專案合作人員接受與愛卡拉互動媒體股份有限公司(以下簡稱甲方)簽署之活動確認單，並同意執行…" at bounding box center [364, 249] width 386 height 1072
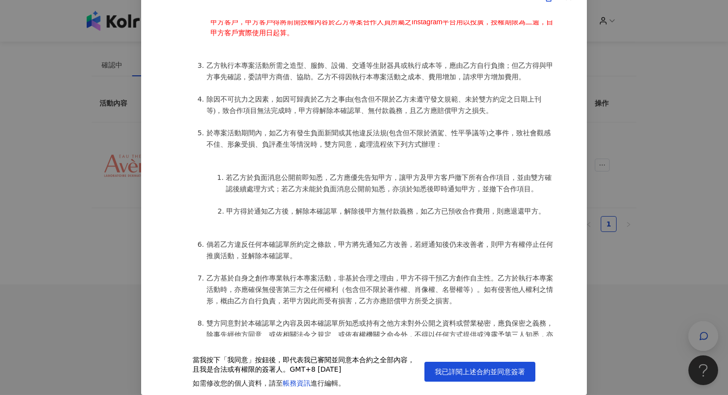
click at [301, 102] on li "除因不可抗力之因素，如因可歸責於乙方之事由(包含但不限於乙方未遵守發文規範、未於雙方約定之日期上刊等)，致合作項目無法完成時，甲方得解除本確認單、無付款義務，…" at bounding box center [382, 105] width 351 height 23
drag, startPoint x: 209, startPoint y: 97, endPoint x: 482, endPoint y: 96, distance: 273.9
click at [482, 96] on span "除因不可抗力之因素，如因可歸責於乙方之事由(包含但不限於乙方未遵守發文規範、未於雙方約定之日期上刊等)，致合作項目無法完成時，甲方得解除本確認單、無付款義務，…" at bounding box center [374, 105] width 335 height 19
click at [484, 115] on ol "找找娛樂有限公司(以下簡稱乙方)保證有權簽署本確認單，簽署後即表示上列專案合作人員接受與愛卡拉互動媒體股份有限公司(以下簡稱甲方)簽署之活動確認單，並同意執行…" at bounding box center [364, 240] width 386 height 1072
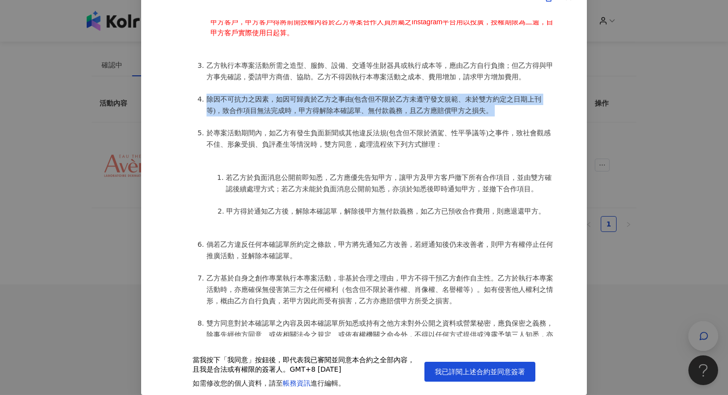
drag, startPoint x: 491, startPoint y: 112, endPoint x: 204, endPoint y: 95, distance: 288.4
click at [204, 95] on ol "找找娛樂有限公司(以下簡稱乙方)保證有權簽署本確認單，簽署後即表示上列專案合作人員接受與愛卡拉互動媒體股份有限公司(以下簡稱甲方)簽署之活動確認單，並同意執行…" at bounding box center [364, 240] width 386 height 1072
copy span "除因不可抗力之因素，如因可歸責於乙方之事由(包含但不限於乙方未遵守發文規範、未於雙方約定之日期上刊等)，致合作項目無法完成時，甲方得解除本確認單、無付款義務，…"
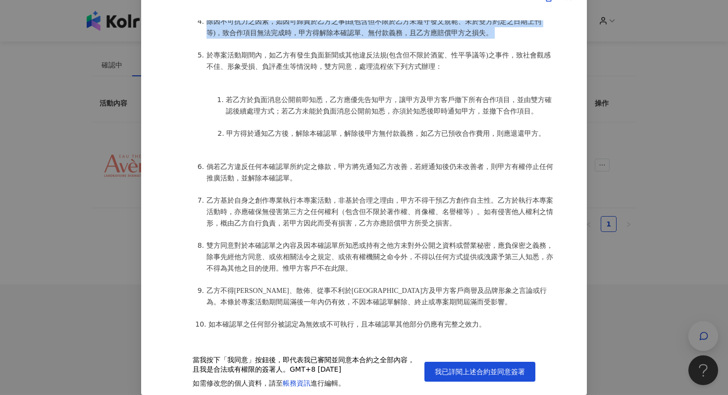
scroll to position [865, 0]
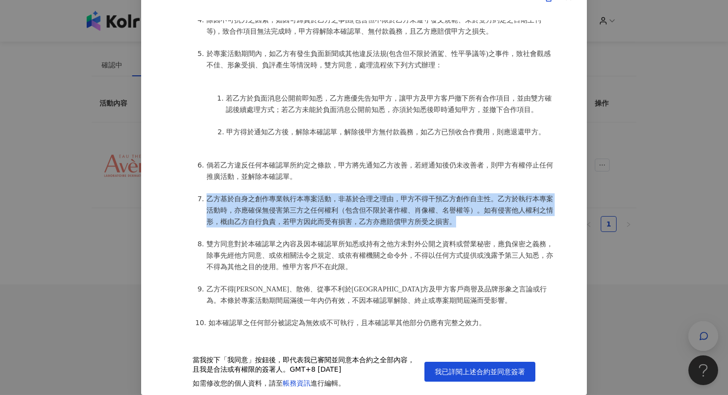
drag, startPoint x: 207, startPoint y: 191, endPoint x: 457, endPoint y: 216, distance: 251.4
click at [457, 216] on li "乙方基於自身之創作專業執行本專案活動，非基於合理之理由，甲方不得干預乙方創作自主性。乙方於執行本專案活動時，亦應確保無侵害第三方之任何權利（包含但不限於著作權…" at bounding box center [382, 210] width 351 height 34
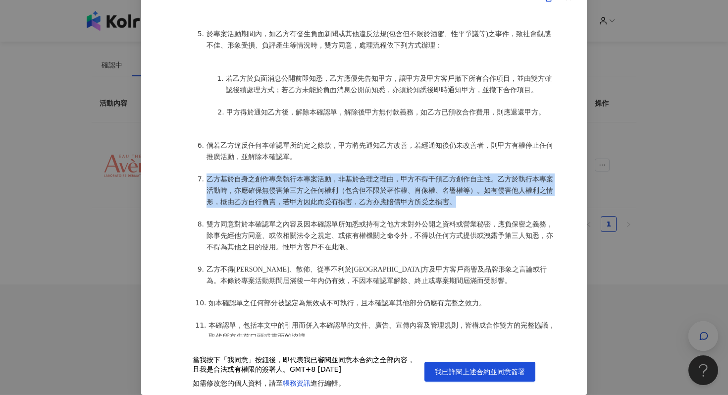
scroll to position [886, 0]
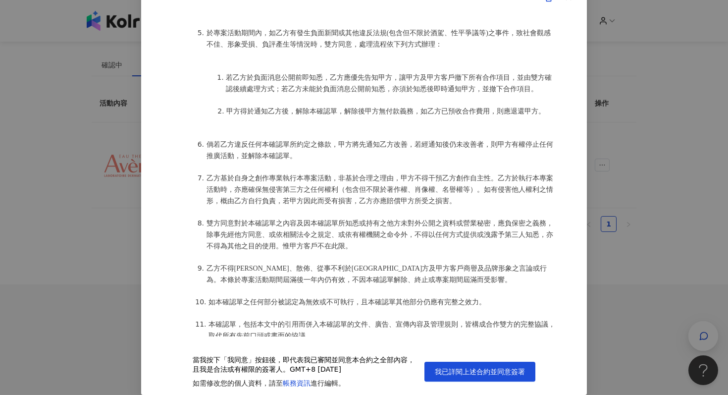
click at [451, 223] on span "雙方同意對於本確認單之內容及因本確認單所知悉或持有之他方未對外公開之資料或營業秘密，應負保密之義務，除事先經他方同意、或依相關法令之規定、或依有權機關之命令外…" at bounding box center [380, 234] width 347 height 30
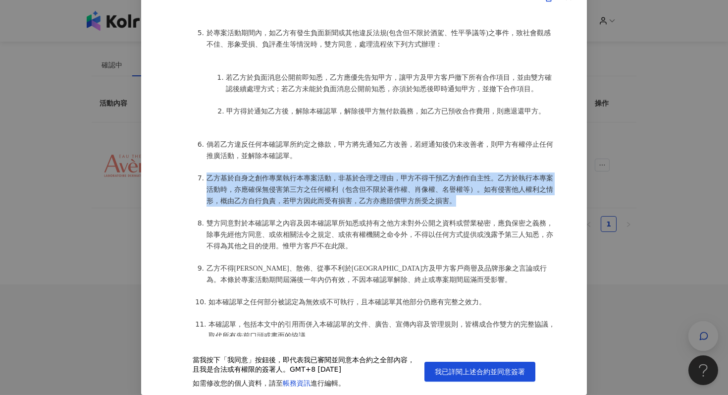
drag, startPoint x: 199, startPoint y: 170, endPoint x: 505, endPoint y: 198, distance: 307.3
click at [505, 198] on li "乙方基於自身之創作專業執行本專案活動，非基於合理之理由，甲方不得干預乙方創作自主性。乙方於執行本專案活動時，亦應確保無侵害第三方之任何權利（包含但不限於著作權…" at bounding box center [382, 189] width 351 height 34
copy span "乙方基於自身之創作專業執行本專案活動，非基於合理之理由，甲方不得干預乙方創作自主性。乙方於執行本專案活動時，亦應確保無侵害第三方之任何權利（包含但不限於著作權…"
